Goal: Task Accomplishment & Management: Use online tool/utility

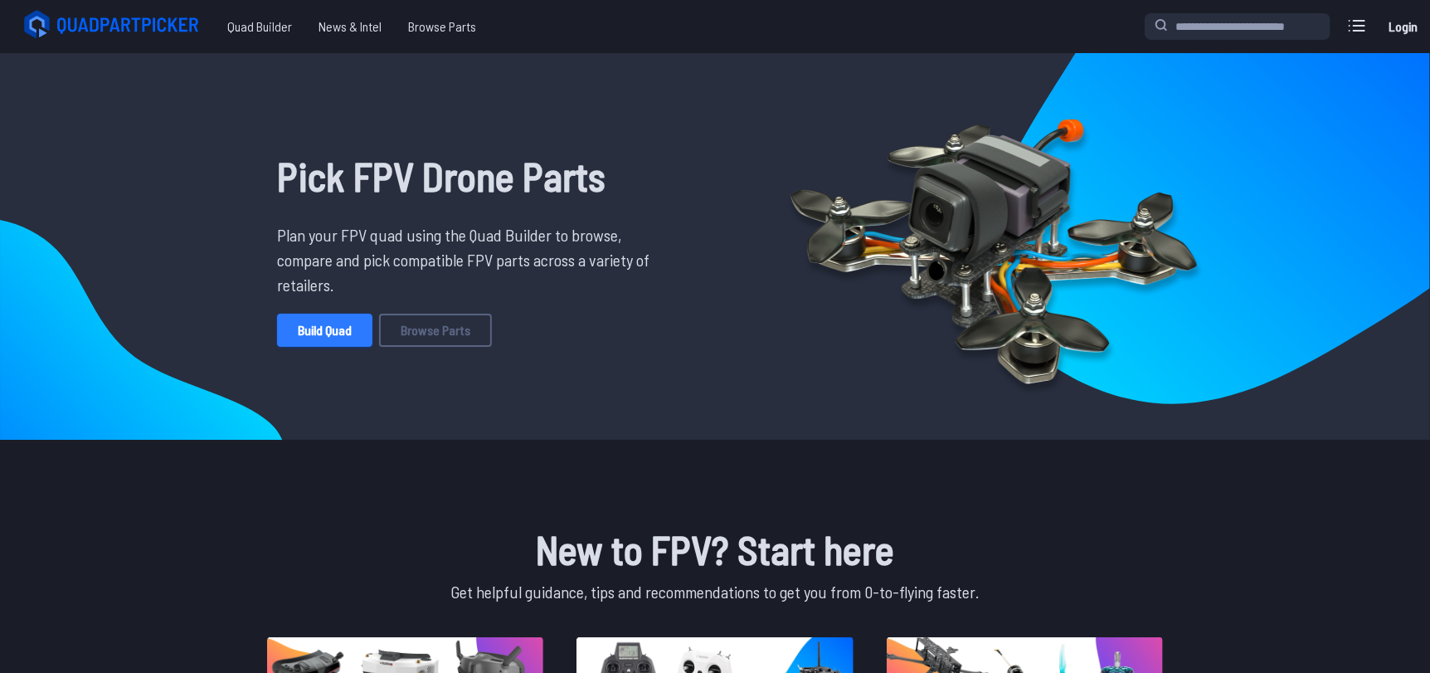
click at [333, 327] on link "Build Quad" at bounding box center [324, 329] width 95 height 33
click at [348, 325] on link "Build Quad" at bounding box center [324, 329] width 95 height 33
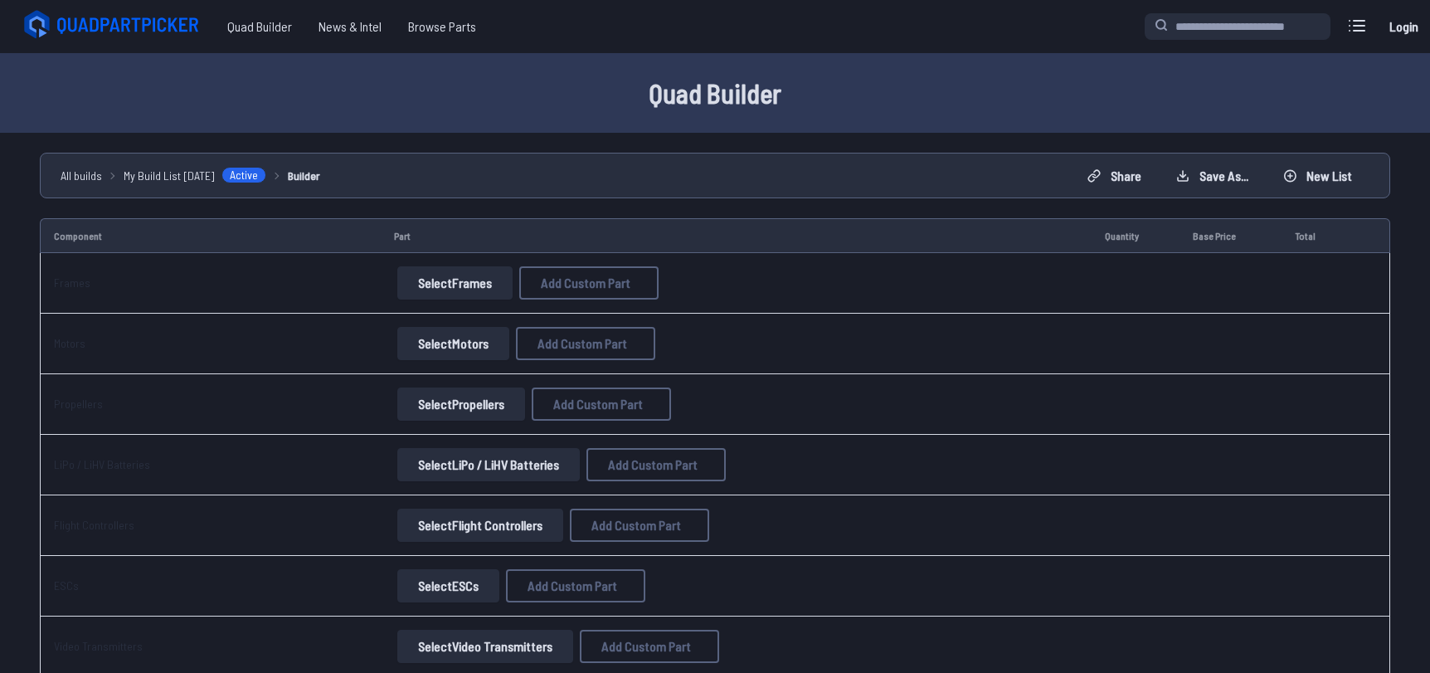
scroll to position [28, 0]
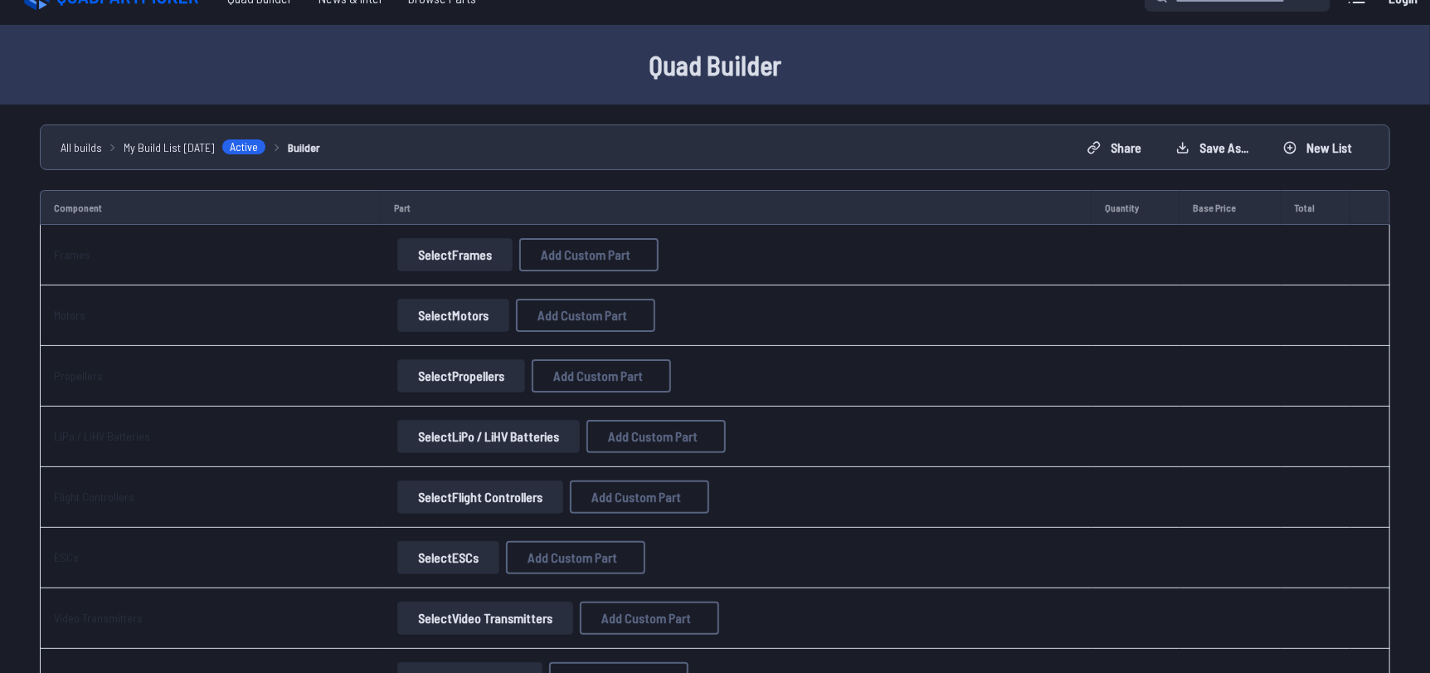
click at [461, 250] on button "Select Frames" at bounding box center [454, 254] width 115 height 33
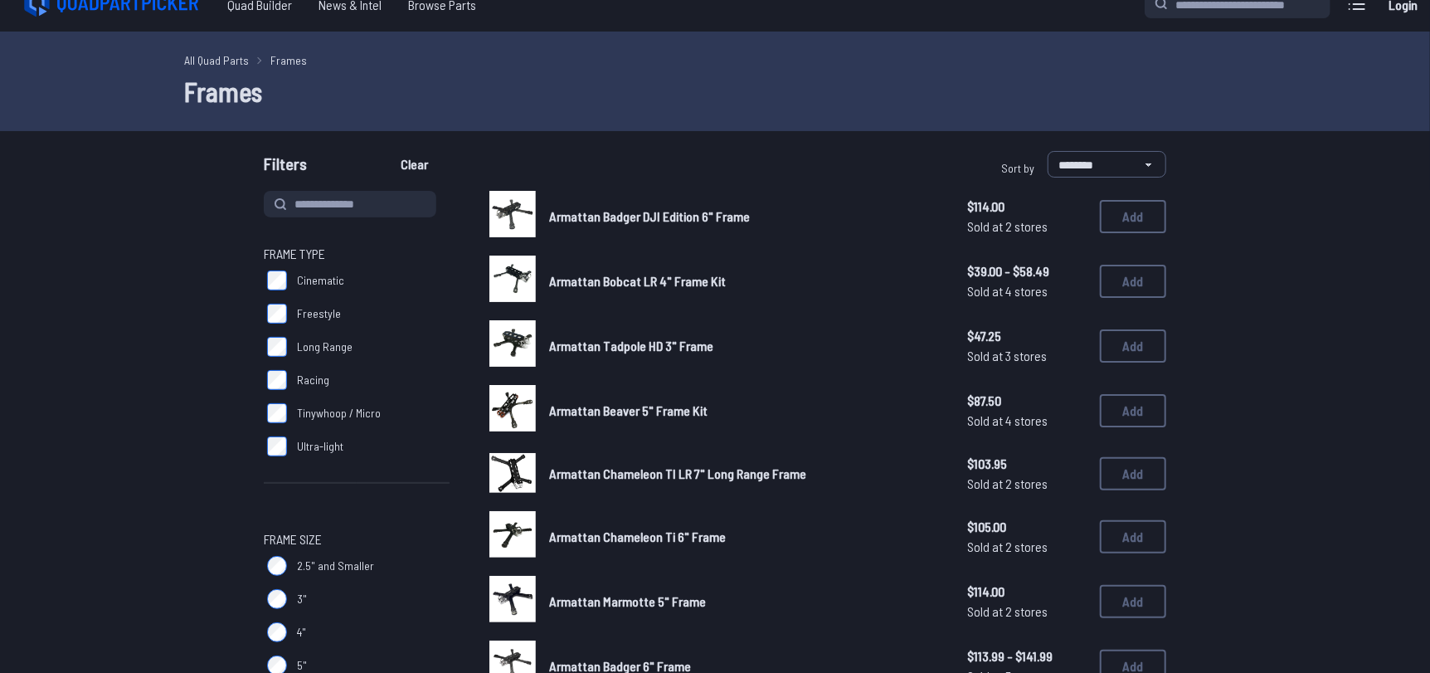
scroll to position [23, 0]
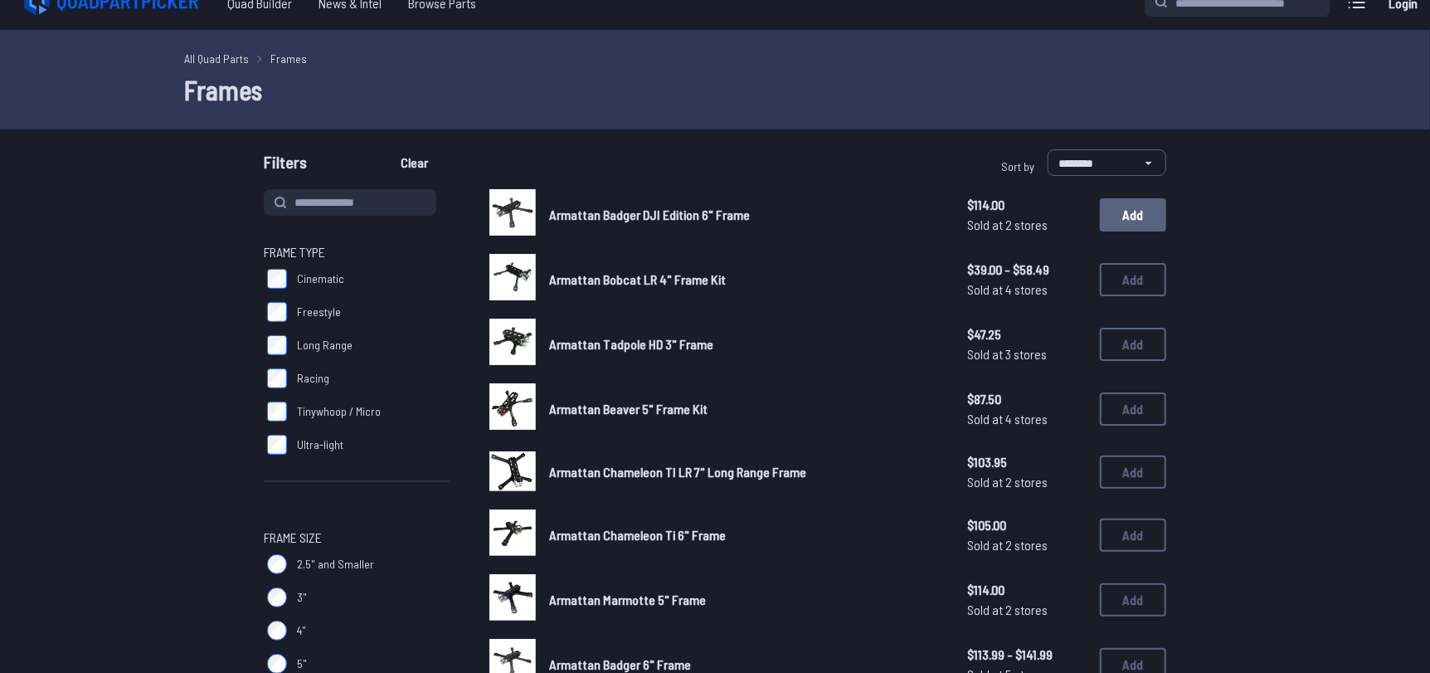
click at [1141, 218] on button "Add" at bounding box center [1133, 214] width 66 height 33
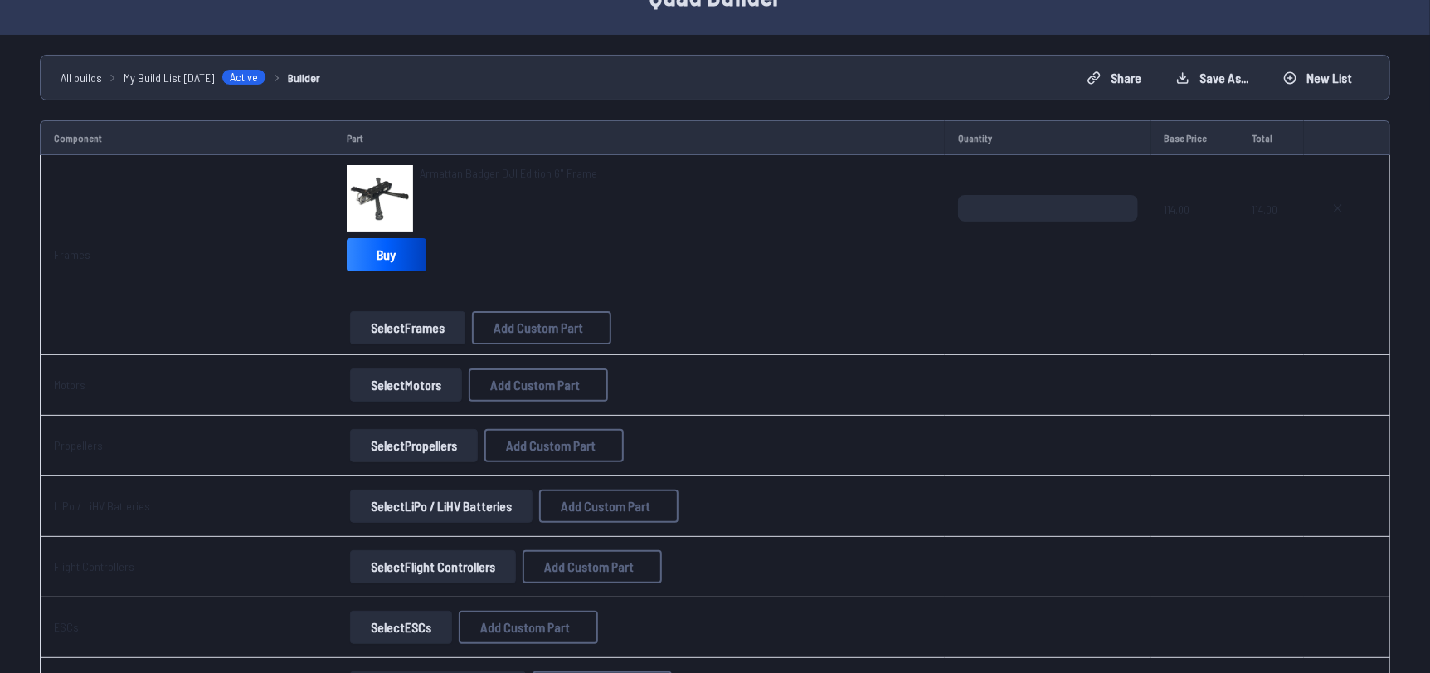
scroll to position [109, 0]
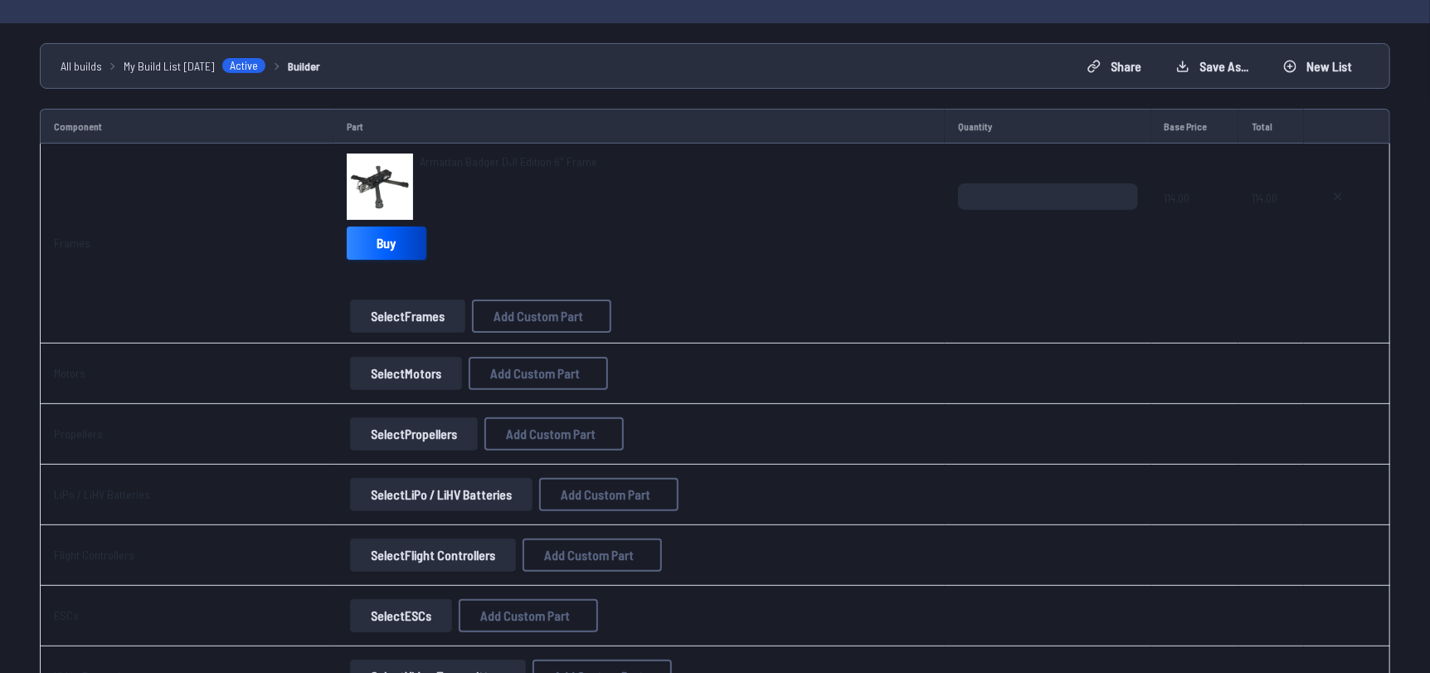
click at [381, 234] on link "Buy" at bounding box center [387, 242] width 80 height 33
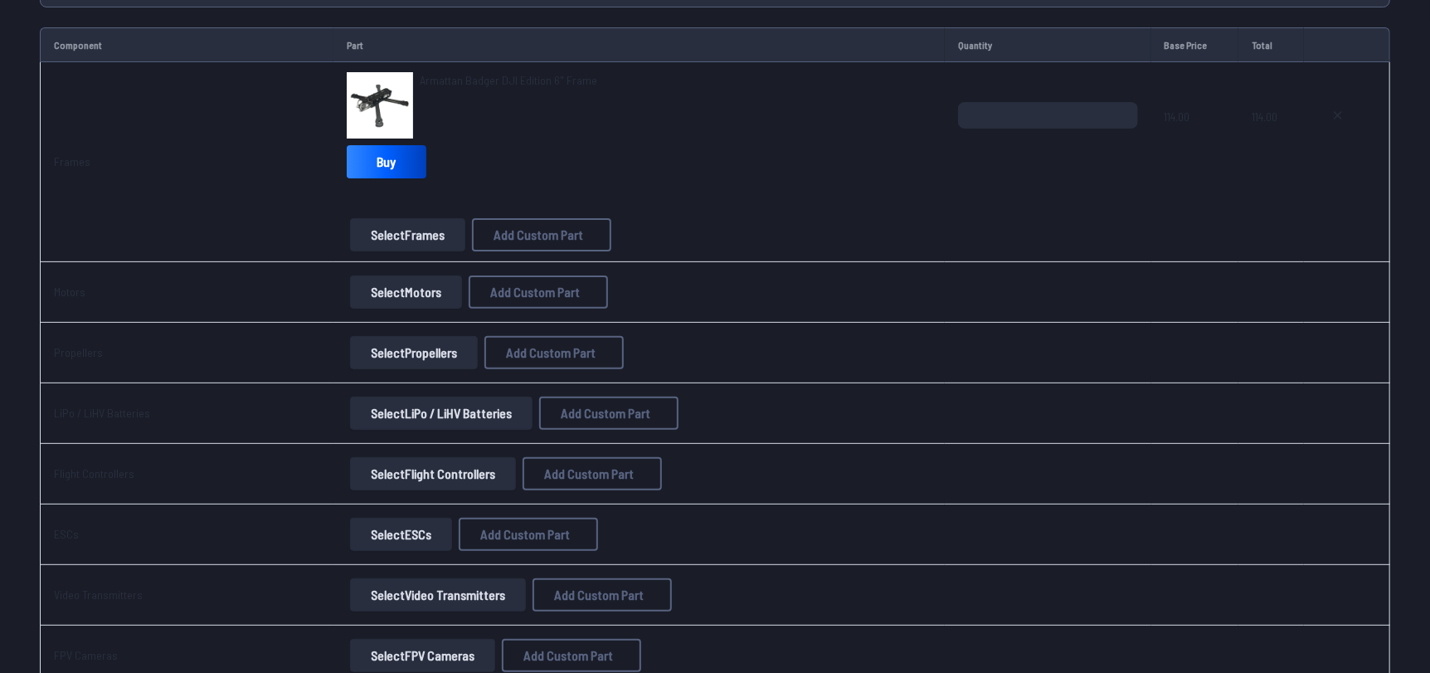
scroll to position [185, 0]
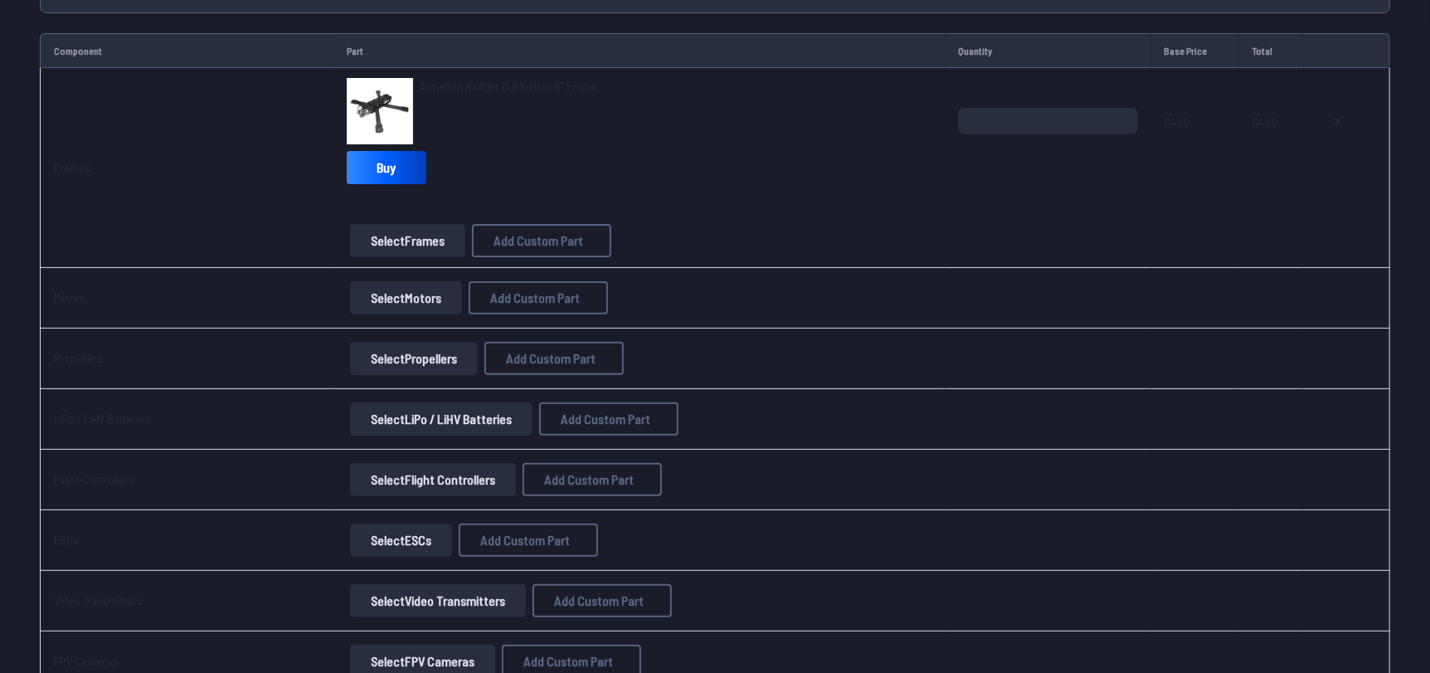
click at [403, 297] on button "Select Motors" at bounding box center [406, 297] width 112 height 33
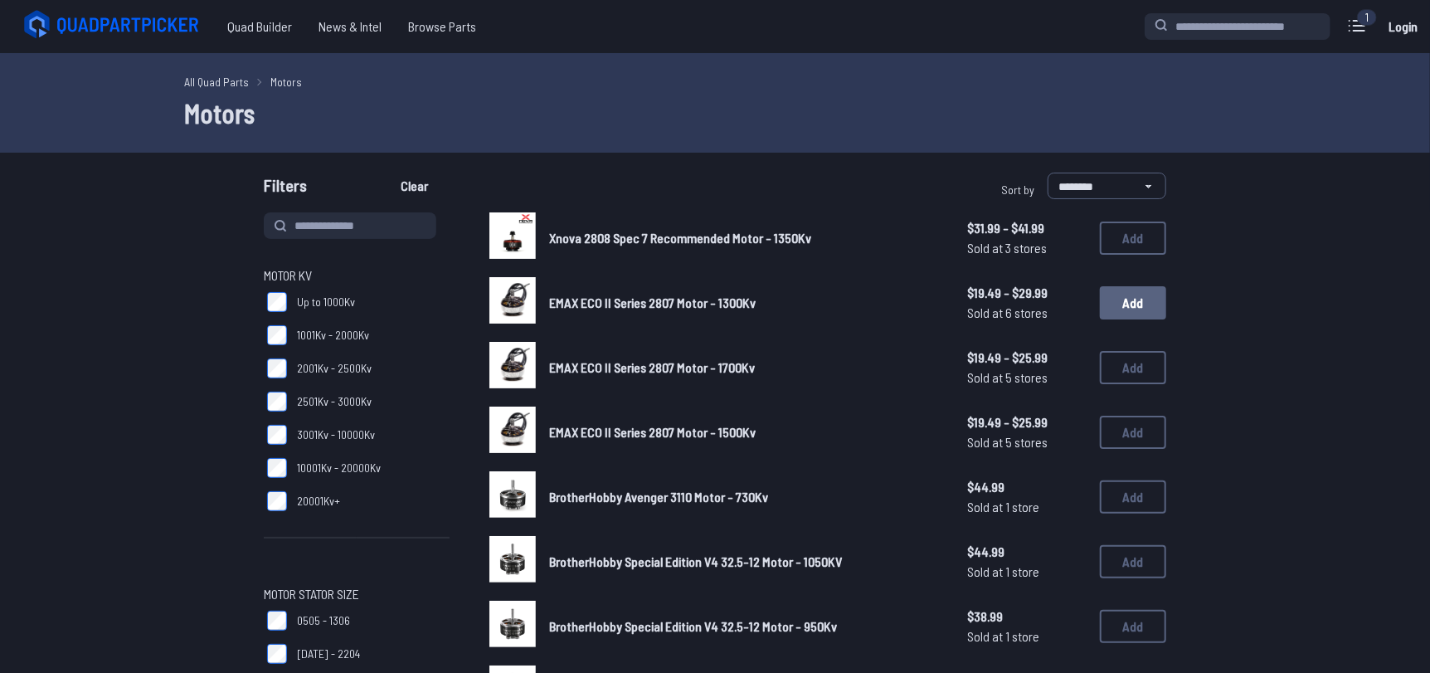
click at [1132, 299] on button "Add" at bounding box center [1133, 302] width 66 height 33
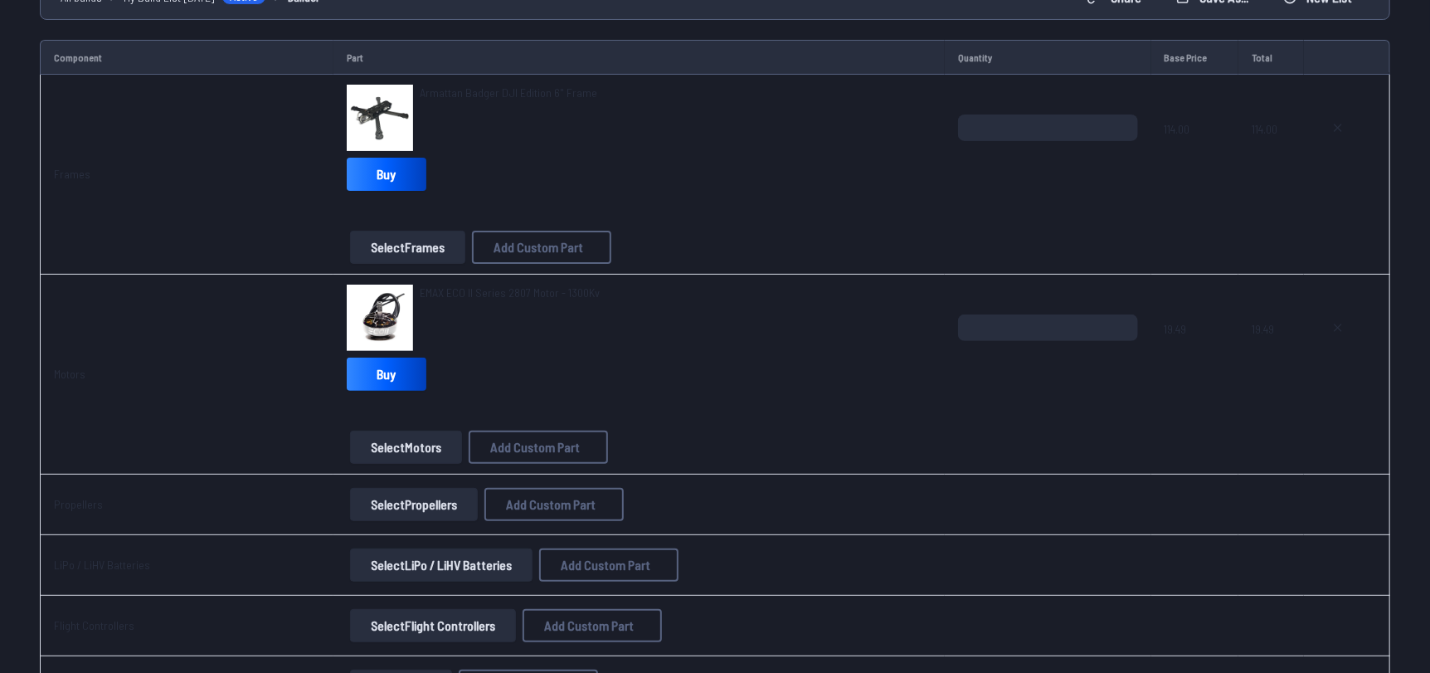
scroll to position [181, 0]
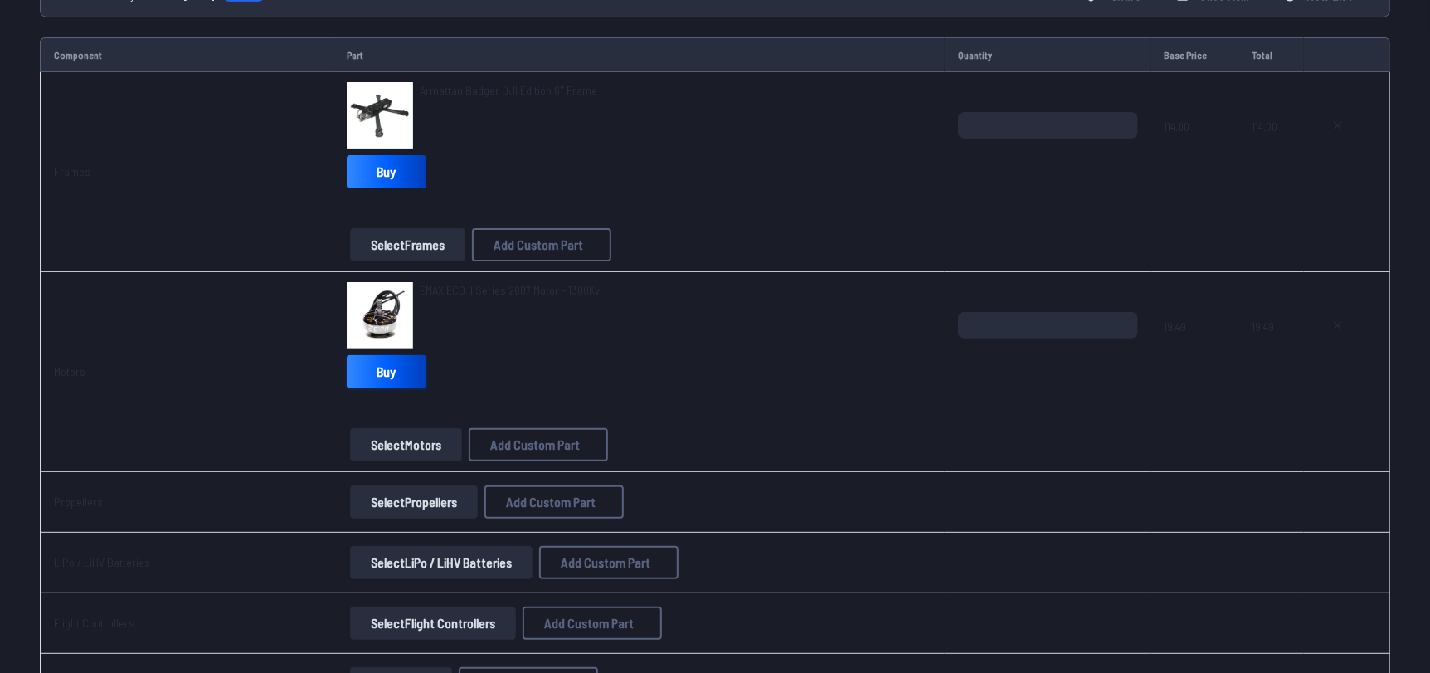
click at [374, 372] on link "Buy" at bounding box center [387, 371] width 80 height 33
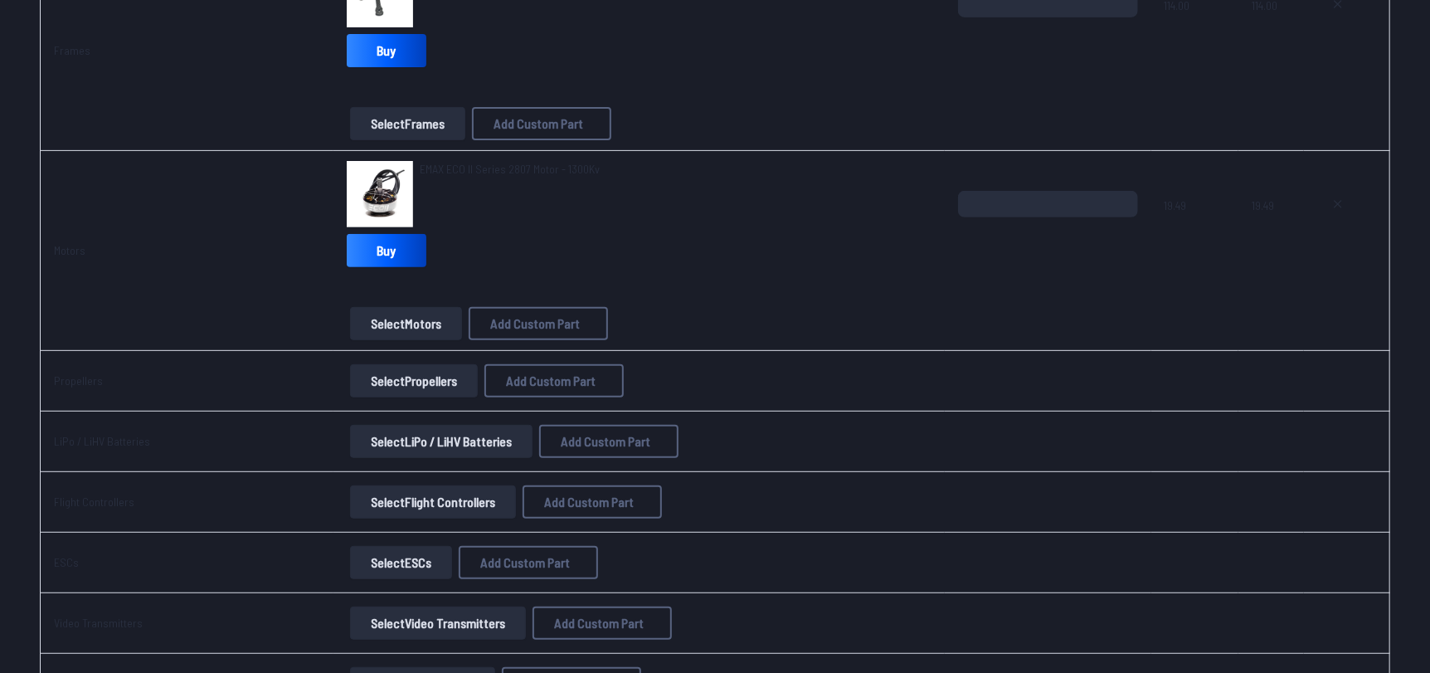
scroll to position [303, 0]
click at [406, 321] on button "Select Motors" at bounding box center [406, 322] width 112 height 33
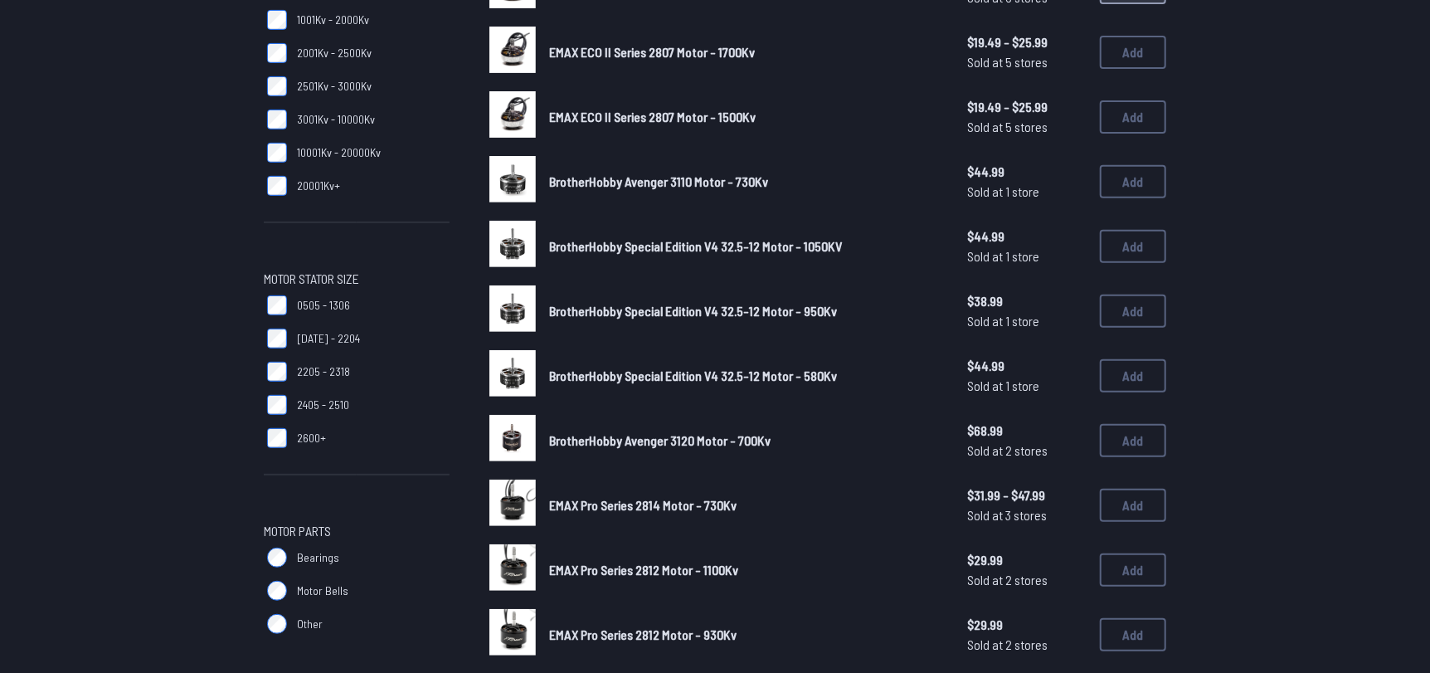
scroll to position [316, 0]
click at [1135, 321] on button "Add" at bounding box center [1133, 310] width 66 height 33
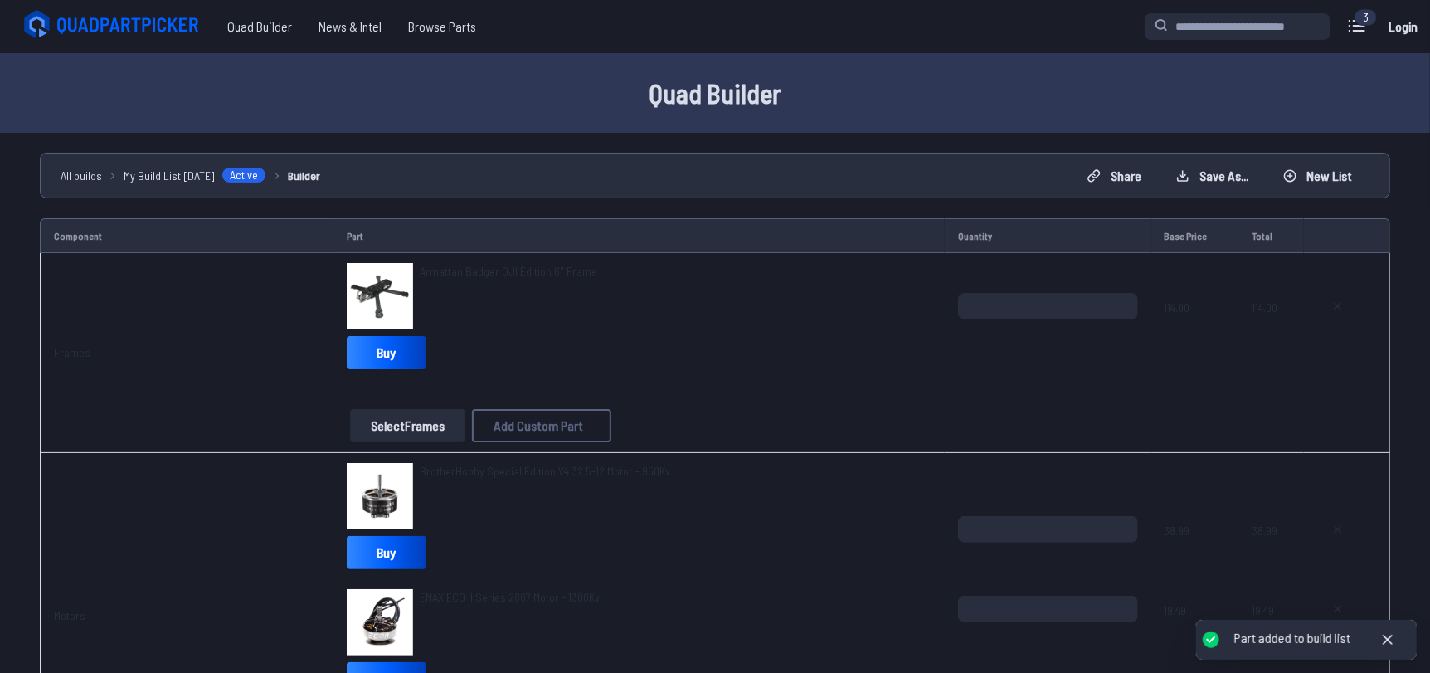
scroll to position [254, 0]
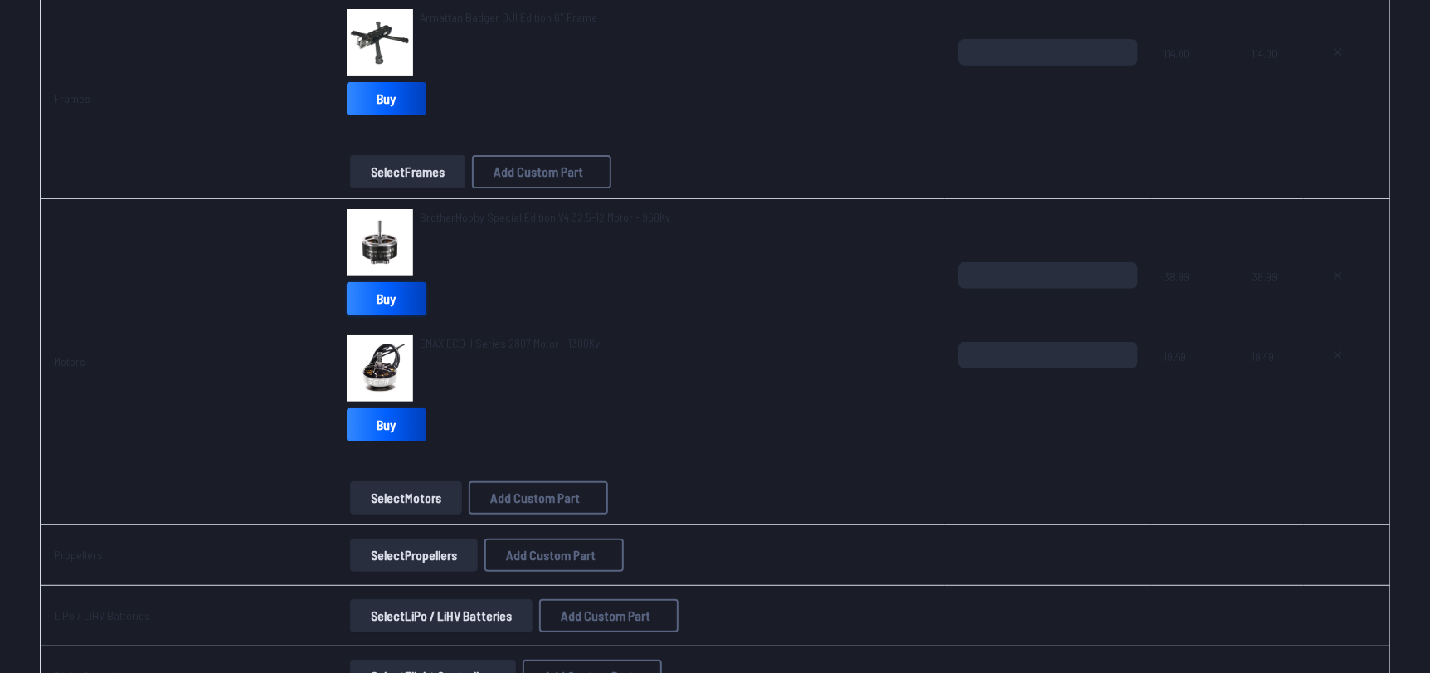
click at [372, 304] on link "Buy" at bounding box center [387, 298] width 80 height 33
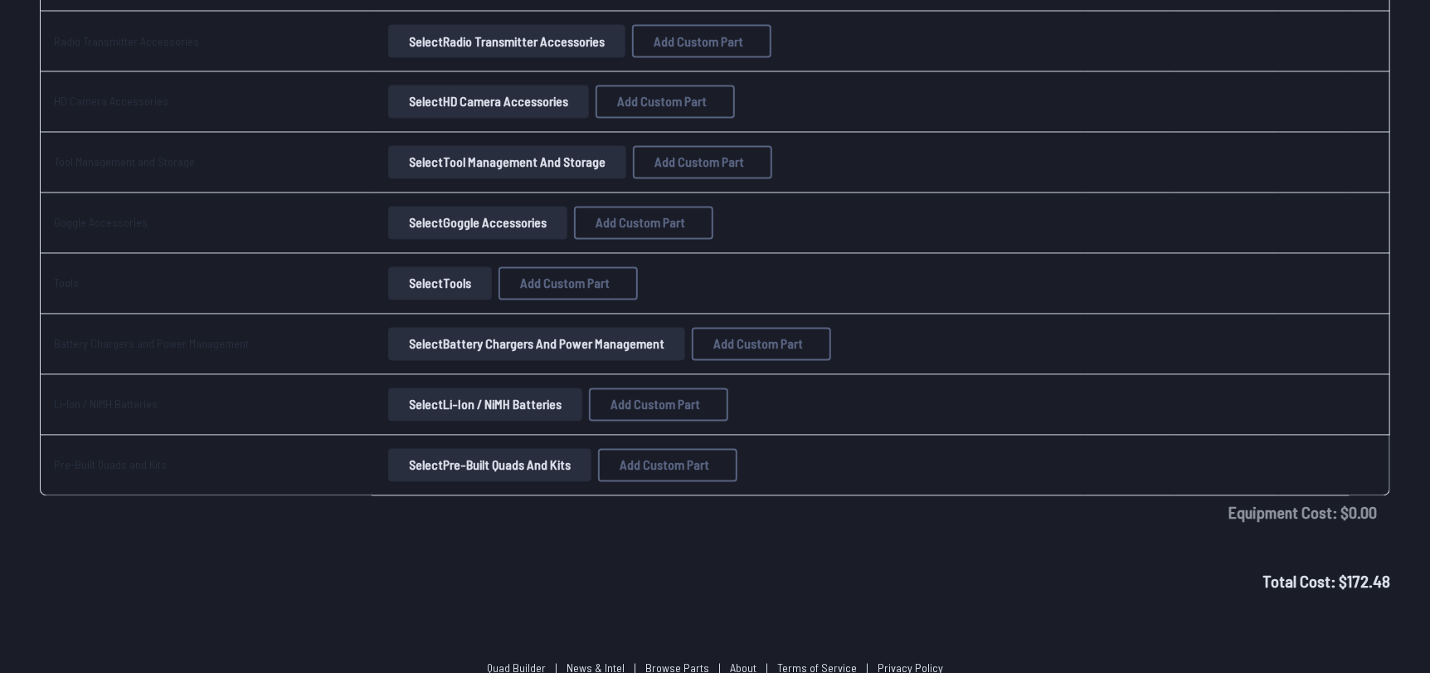
scroll to position [1868, 0]
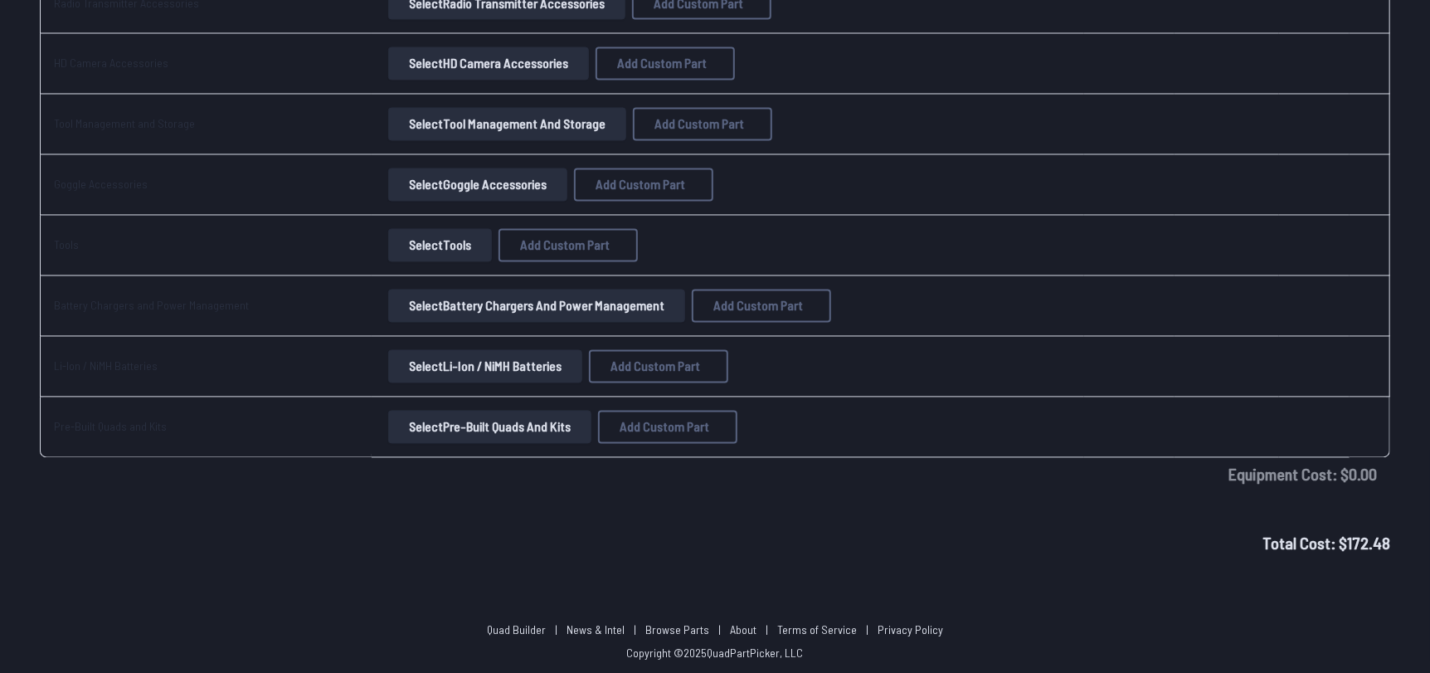
click at [538, 627] on link "Quad Builder" at bounding box center [516, 630] width 59 height 14
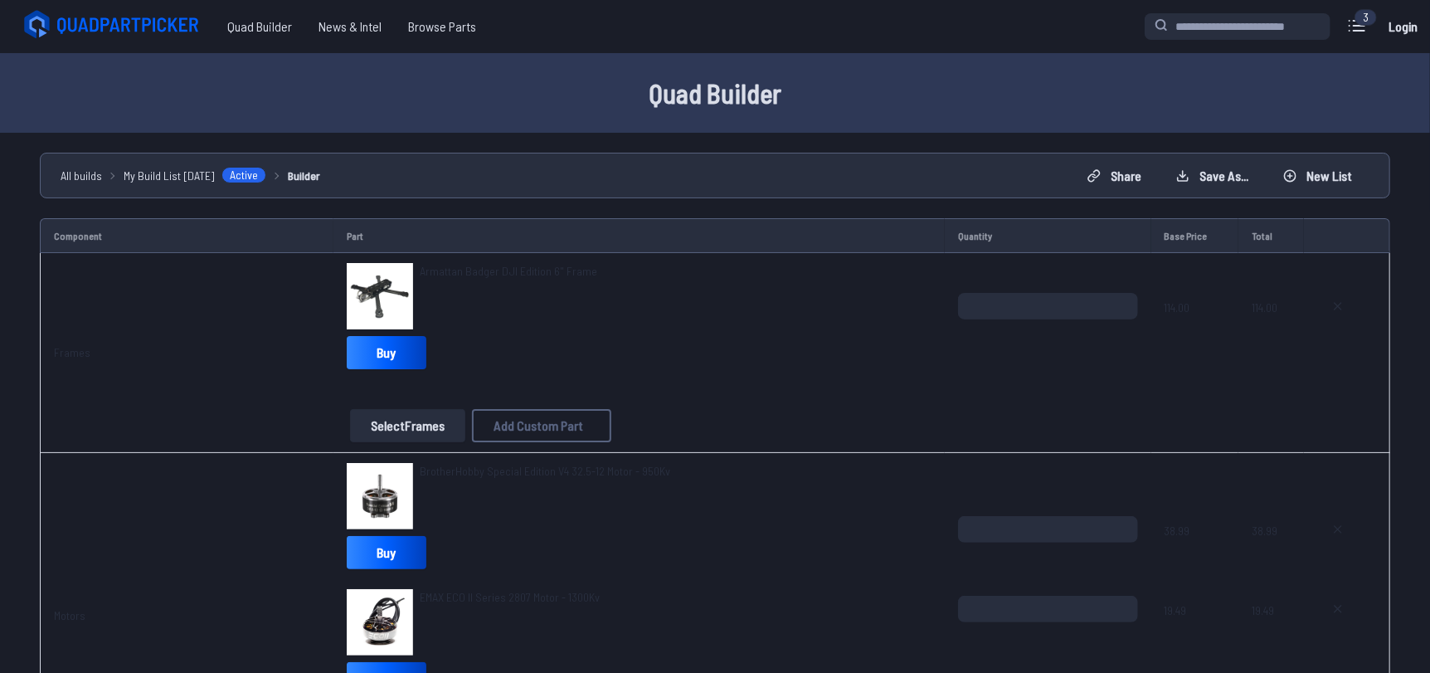
click at [170, 29] on icon at bounding box center [114, 24] width 186 height 33
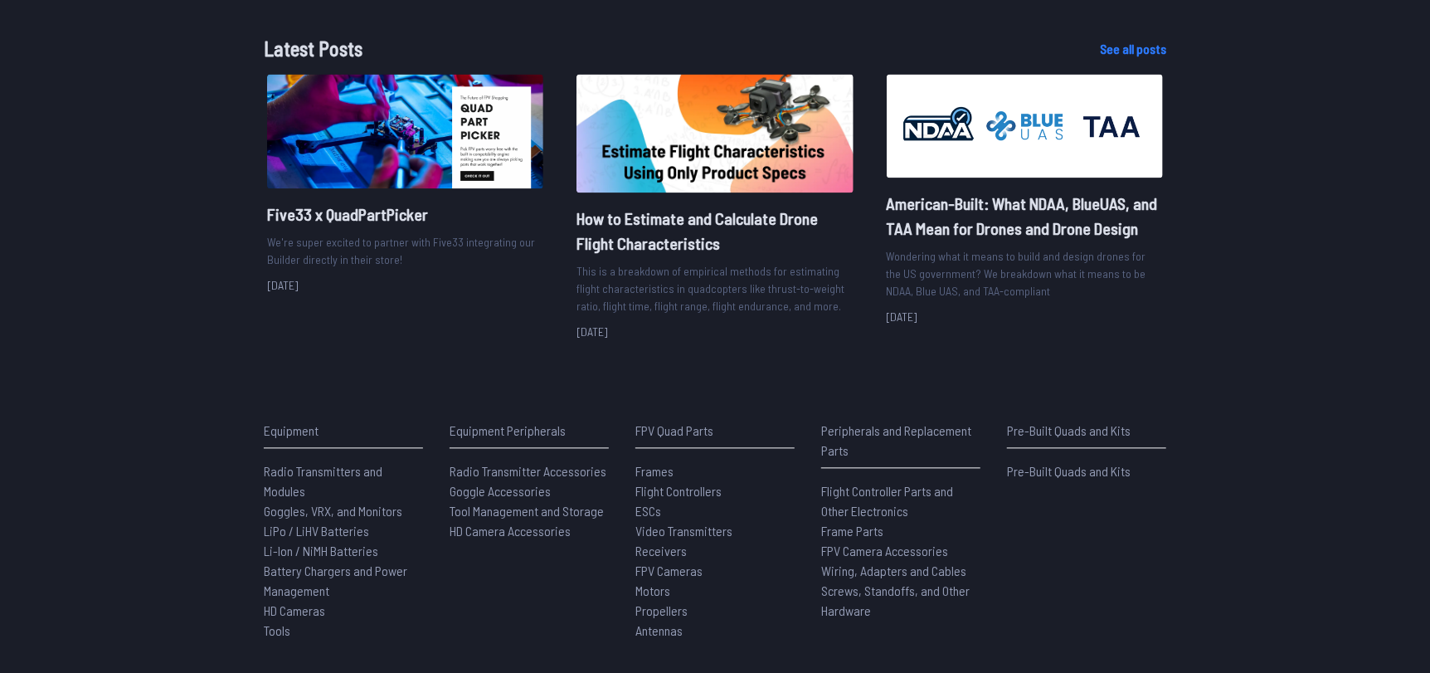
scroll to position [1990, 0]
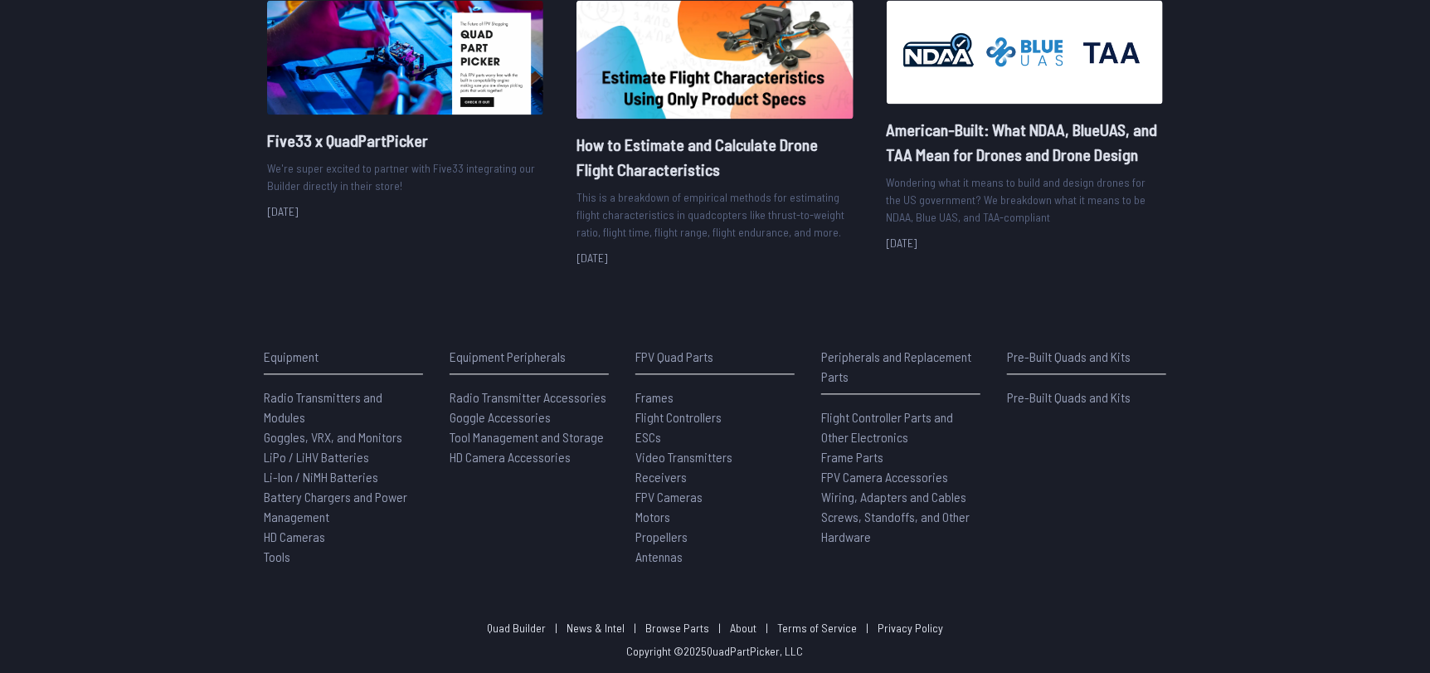
click at [739, 625] on link "About" at bounding box center [743, 627] width 27 height 14
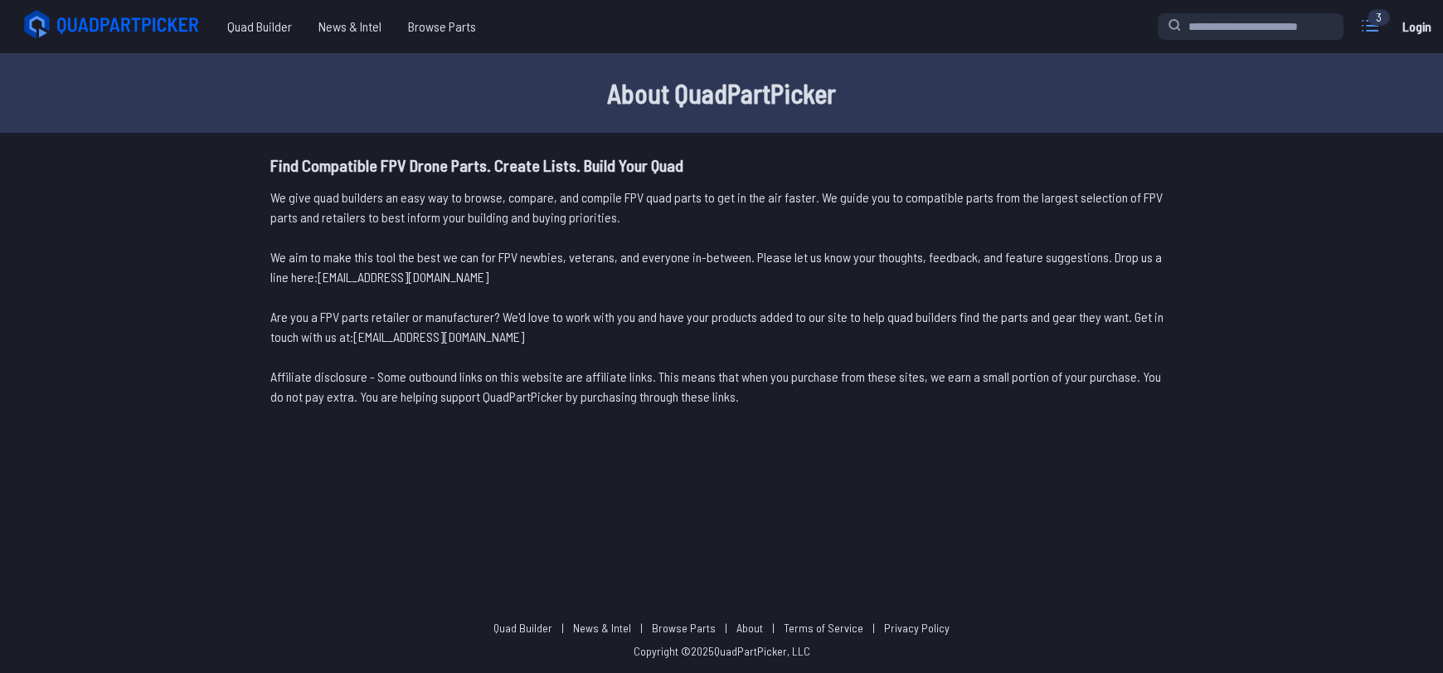
click at [1374, 27] on icon at bounding box center [1370, 25] width 27 height 27
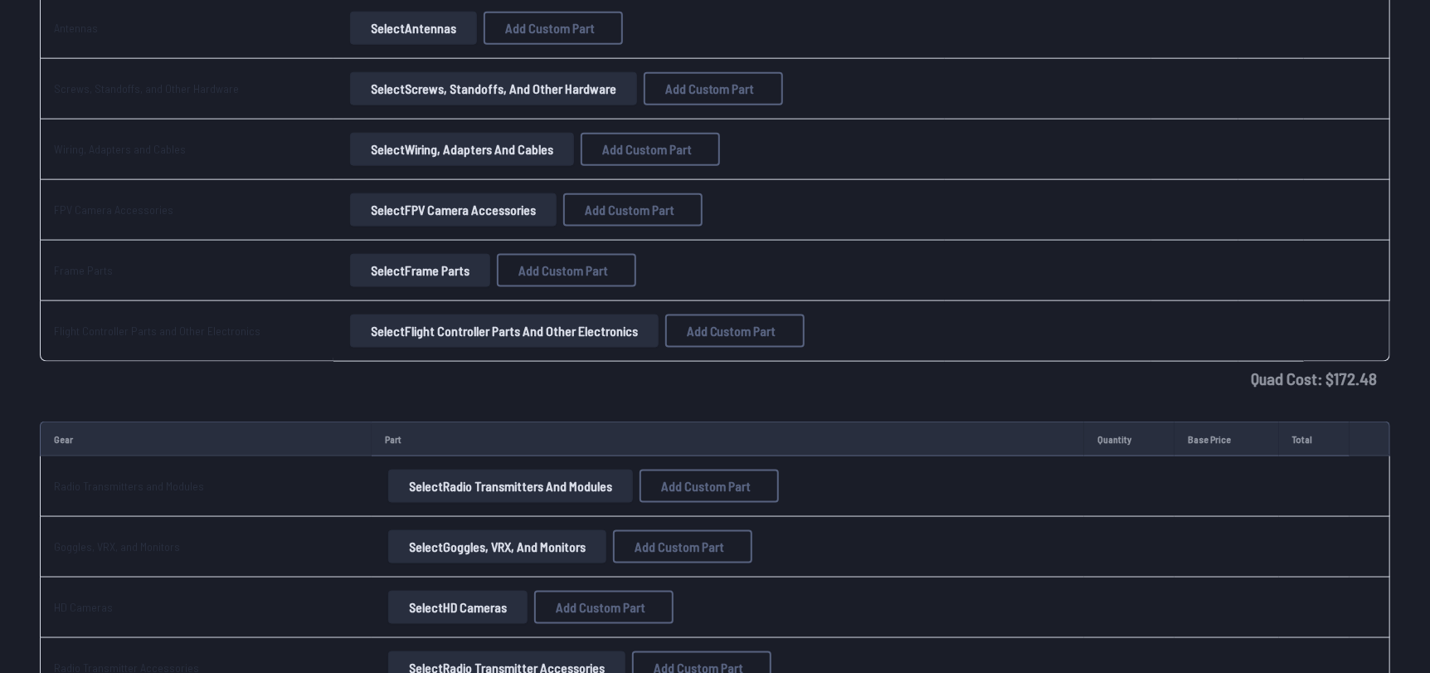
scroll to position [1208, 0]
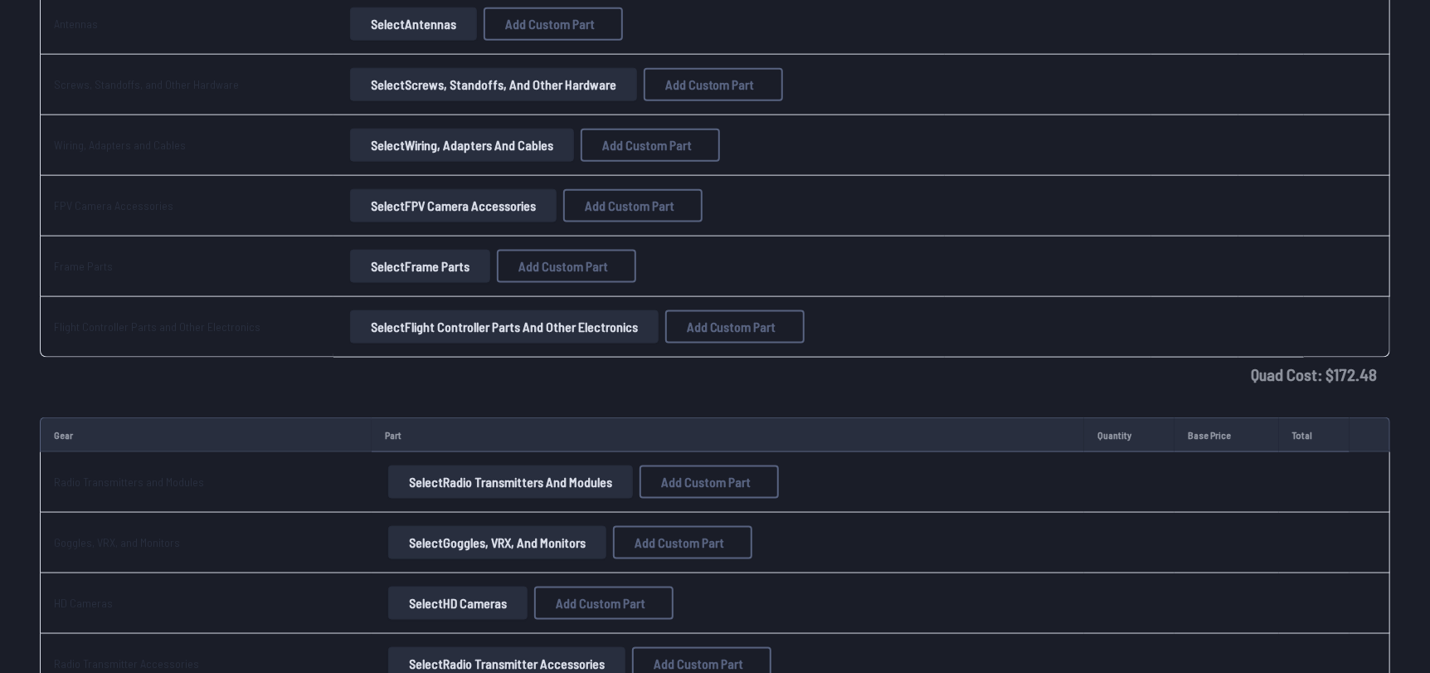
click at [492, 146] on button "Select Wiring, Adapters and Cables" at bounding box center [462, 145] width 224 height 33
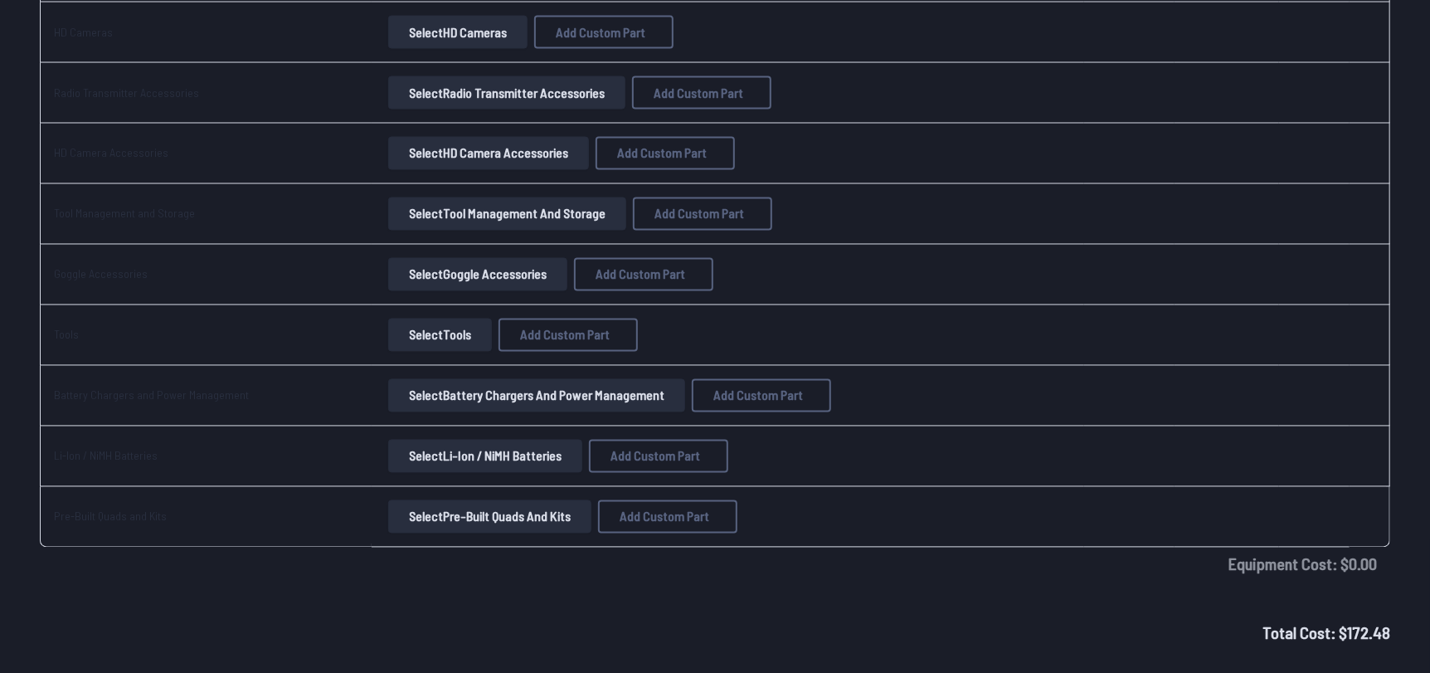
scroll to position [1784, 0]
